Goal: Task Accomplishment & Management: Manage account settings

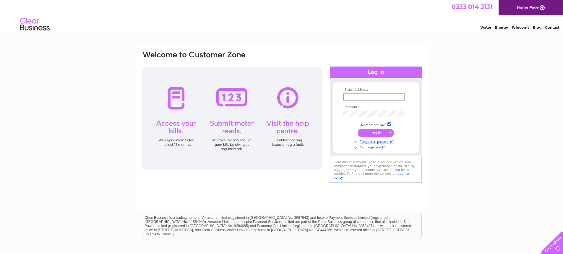
drag, startPoint x: 0, startPoint y: 0, endPoint x: 375, endPoint y: 98, distance: 387.4
click at [375, 98] on input "text" at bounding box center [373, 96] width 61 height 7
type input "accountspayable@notemachine.com"
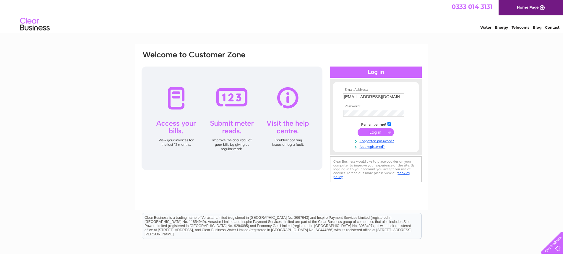
click at [375, 132] on input "submit" at bounding box center [376, 132] width 36 height 8
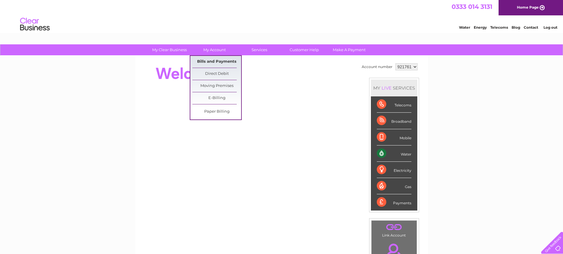
click at [214, 59] on link "Bills and Payments" at bounding box center [216, 62] width 49 height 12
click at [214, 60] on link "Bills and Payments" at bounding box center [216, 62] width 49 height 12
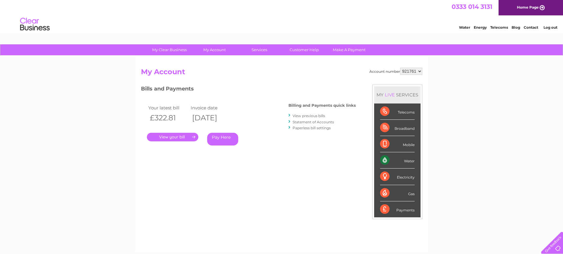
click at [175, 133] on link "." at bounding box center [172, 137] width 51 height 9
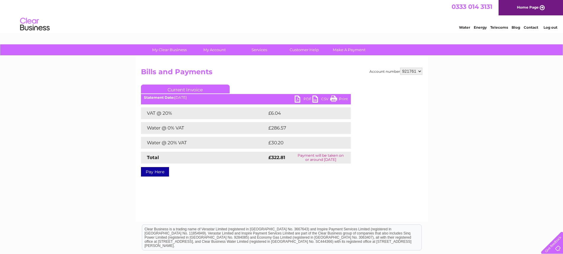
click at [297, 99] on link "PDF" at bounding box center [304, 99] width 18 height 9
